Goal: Transaction & Acquisition: Book appointment/travel/reservation

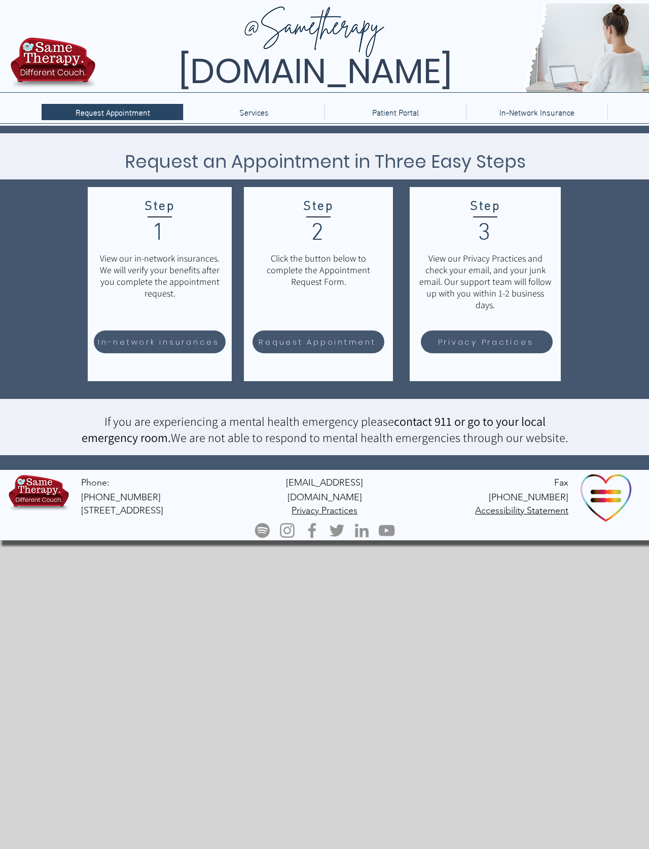
click at [190, 336] on span "In-network insurances" at bounding box center [159, 342] width 122 height 12
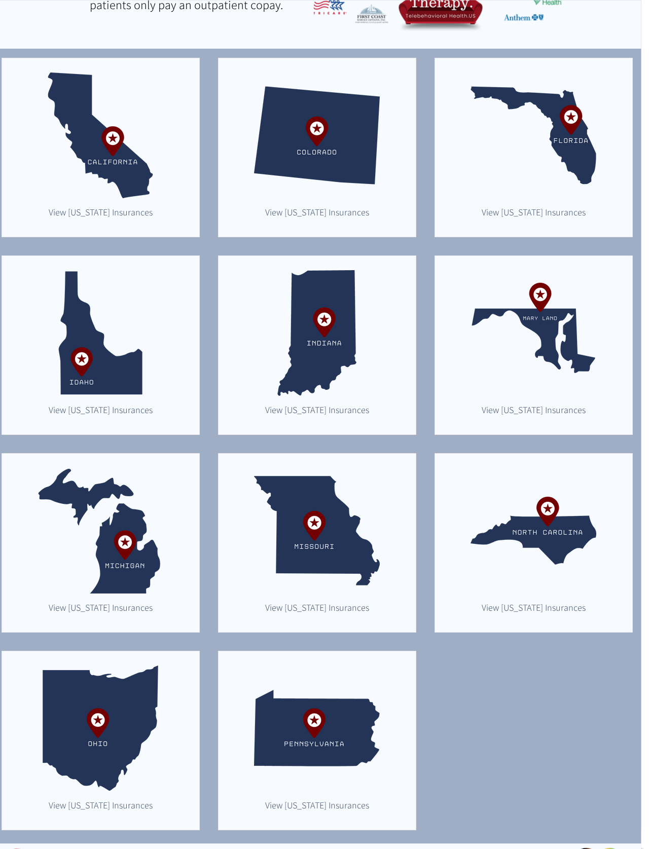
scroll to position [249, 8]
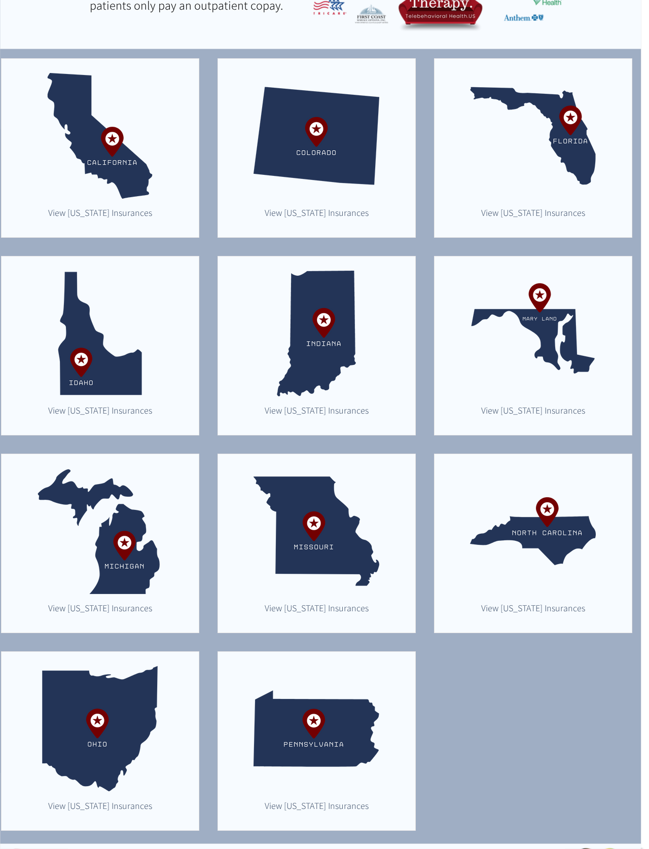
click at [316, 748] on img "main content" at bounding box center [316, 729] width 126 height 126
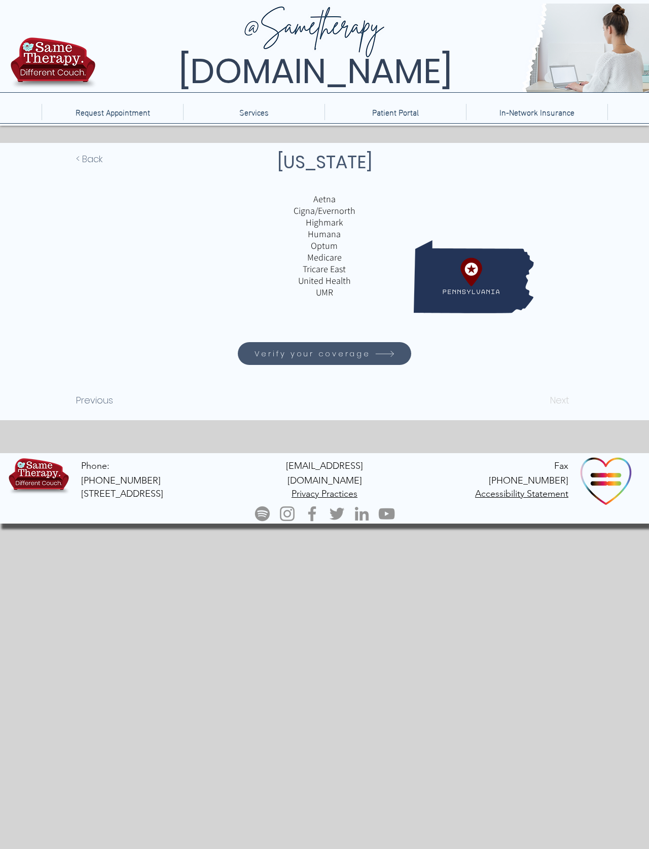
click at [363, 348] on span "Verify your coverage" at bounding box center [312, 354] width 116 height 12
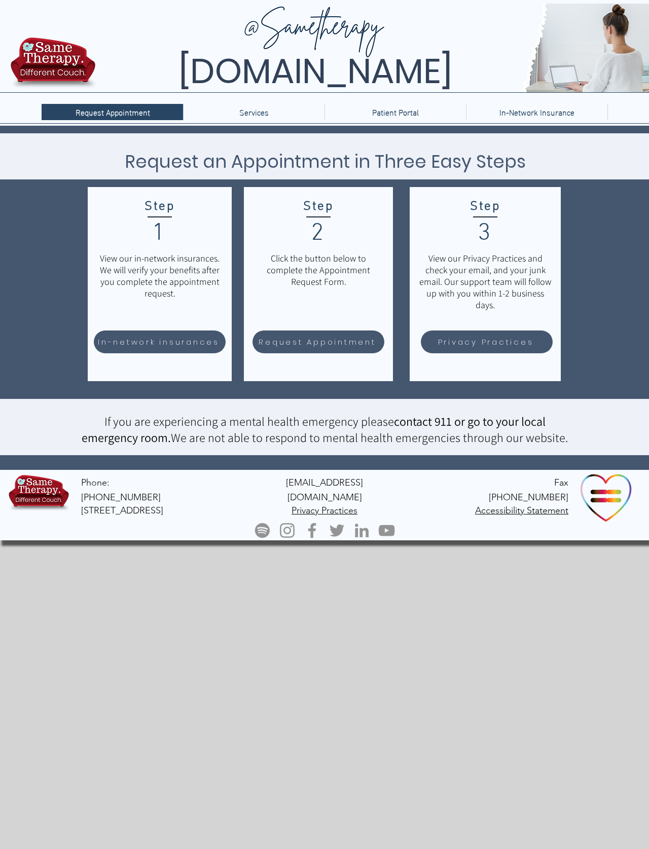
click at [187, 352] on span "In-network insurances" at bounding box center [159, 342] width 129 height 20
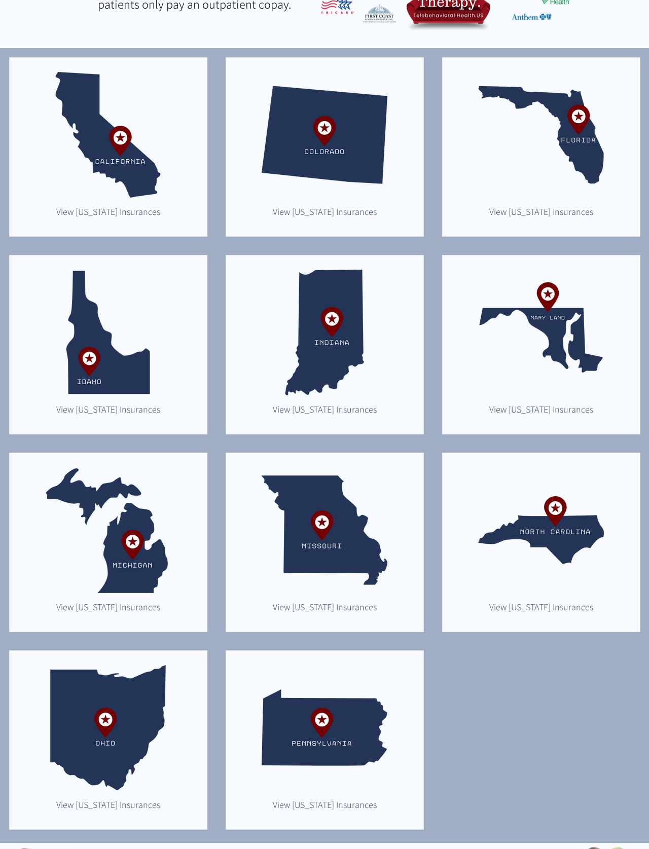
scroll to position [249, 0]
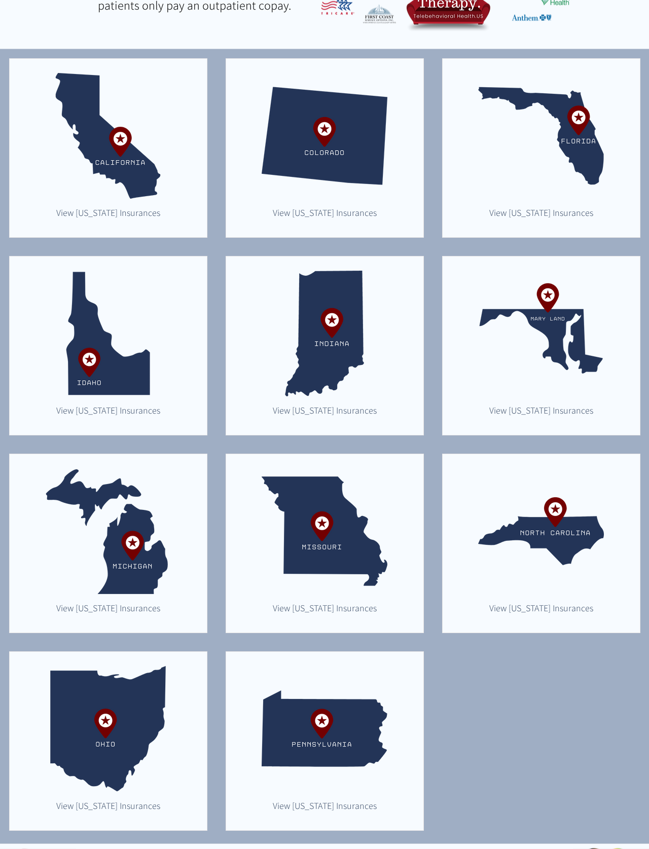
click at [339, 768] on img "main content" at bounding box center [325, 729] width 126 height 126
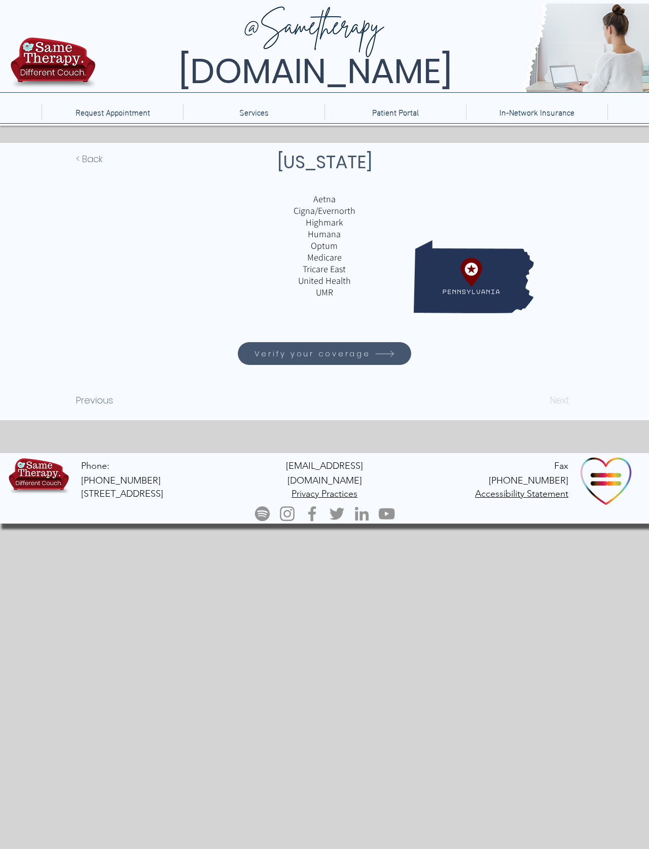
click at [329, 228] on p "Highmark" at bounding box center [324, 222] width 237 height 12
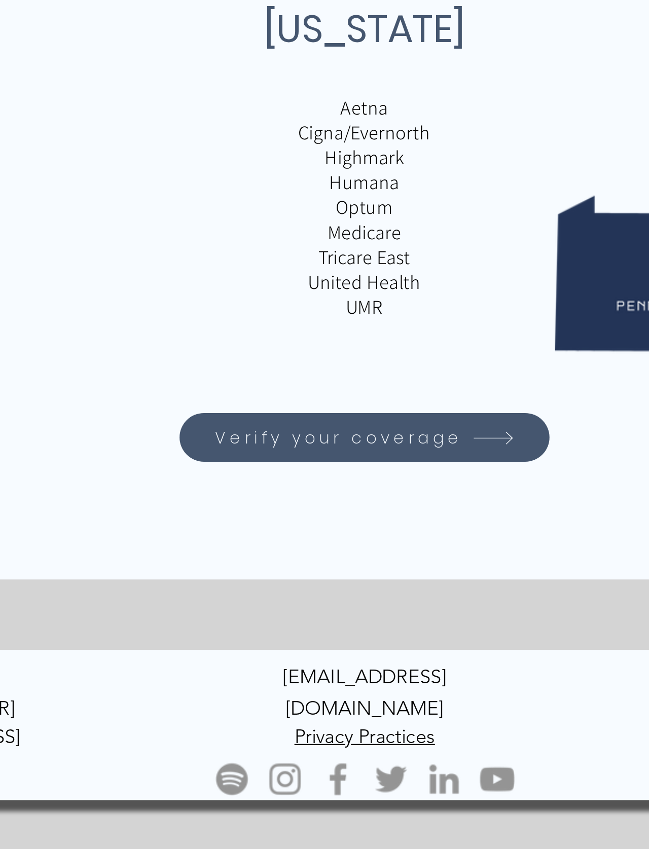
click at [206, 216] on p "Highmark" at bounding box center [324, 222] width 237 height 12
click at [254, 348] on span "Verify your coverage" at bounding box center [312, 354] width 116 height 12
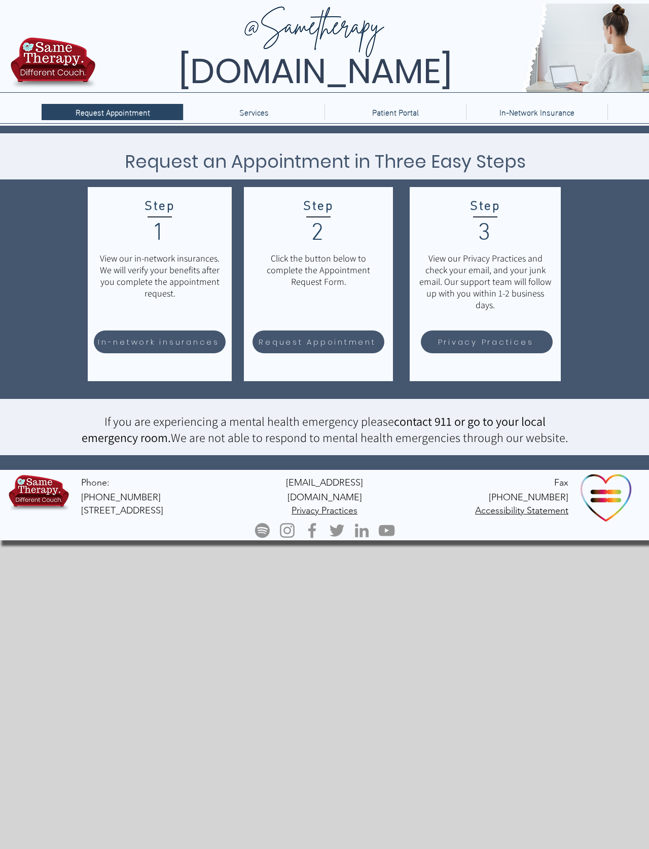
click at [316, 346] on span "Request Appointment" at bounding box center [316, 342] width 117 height 12
click at [506, 348] on span "Privacy Practices" at bounding box center [486, 342] width 96 height 12
